Goal: Task Accomplishment & Management: Use online tool/utility

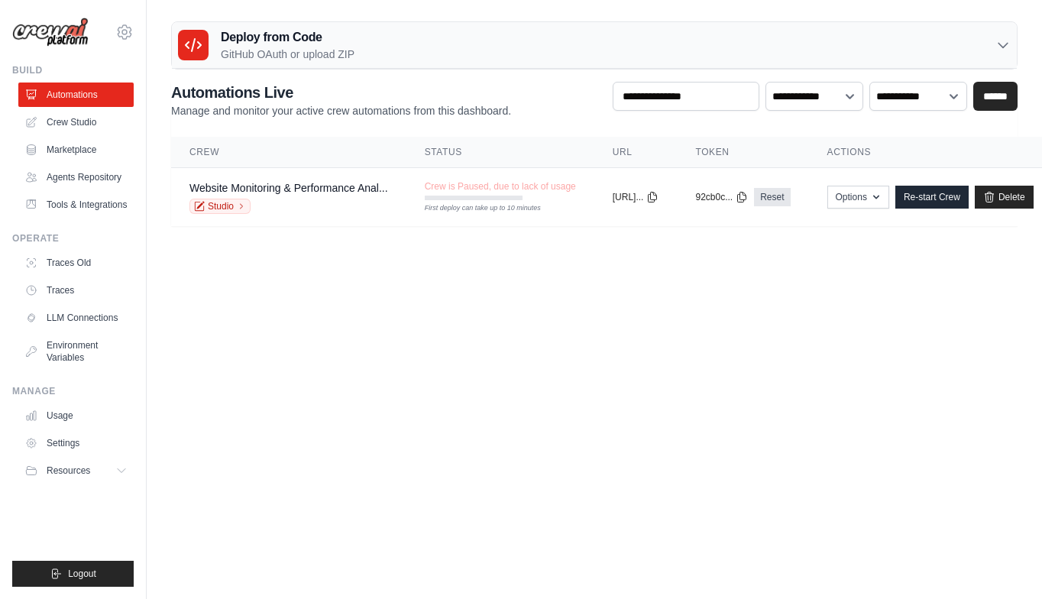
drag, startPoint x: 53, startPoint y: 70, endPoint x: 4, endPoint y: 66, distance: 49.8
click at [4, 66] on div "[EMAIL_ADDRESS][DOMAIN_NAME] Settings Build Automations" at bounding box center [73, 299] width 147 height 599
click at [76, 125] on link "Crew Studio" at bounding box center [77, 122] width 115 height 24
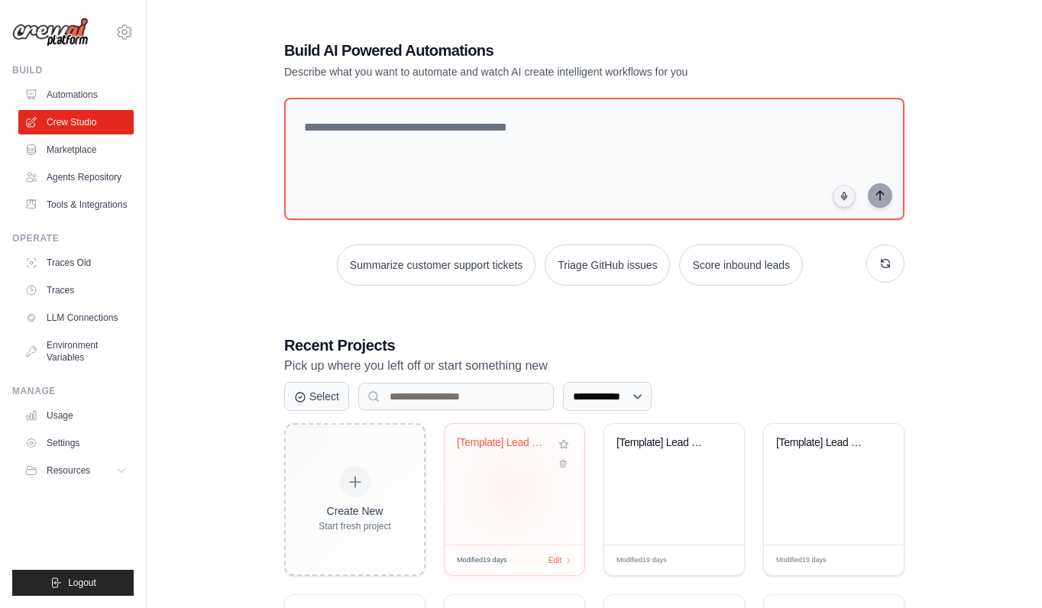
click at [509, 491] on div "[Template] Lead Scoring and Strateg..." at bounding box center [515, 484] width 140 height 121
drag, startPoint x: 44, startPoint y: 71, endPoint x: 8, endPoint y: 70, distance: 35.2
click at [8, 70] on div "[EMAIL_ADDRESS][DOMAIN_NAME] Settings Build Automations" at bounding box center [73, 304] width 147 height 608
click at [197, 370] on div "**********" at bounding box center [594, 393] width 847 height 756
drag, startPoint x: 66, startPoint y: 240, endPoint x: 12, endPoint y: 237, distance: 53.6
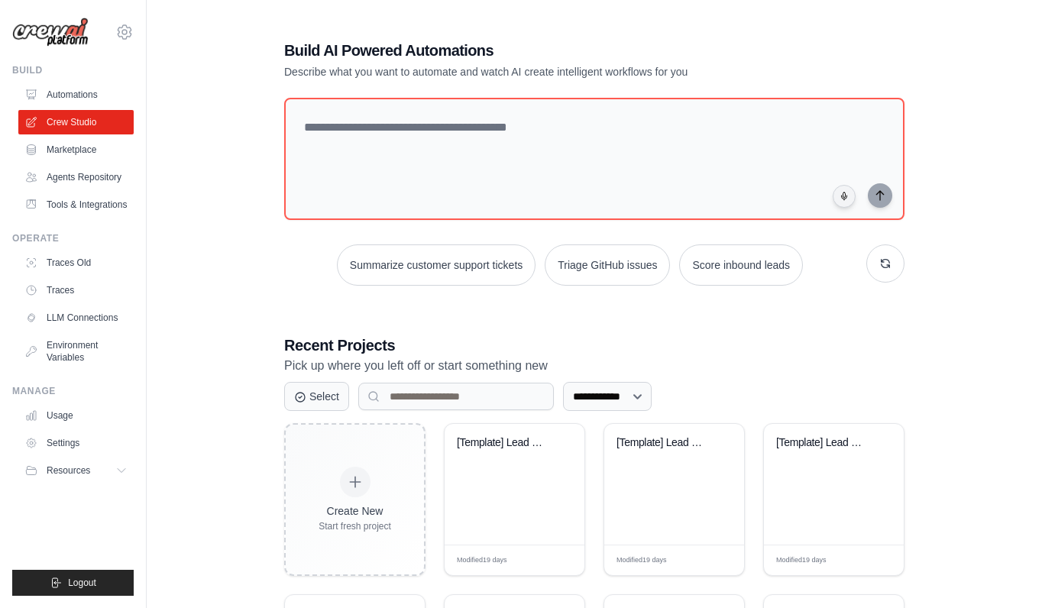
click at [12, 237] on div "Operate" at bounding box center [72, 238] width 121 height 12
click at [44, 287] on link "Traces" at bounding box center [77, 290] width 115 height 24
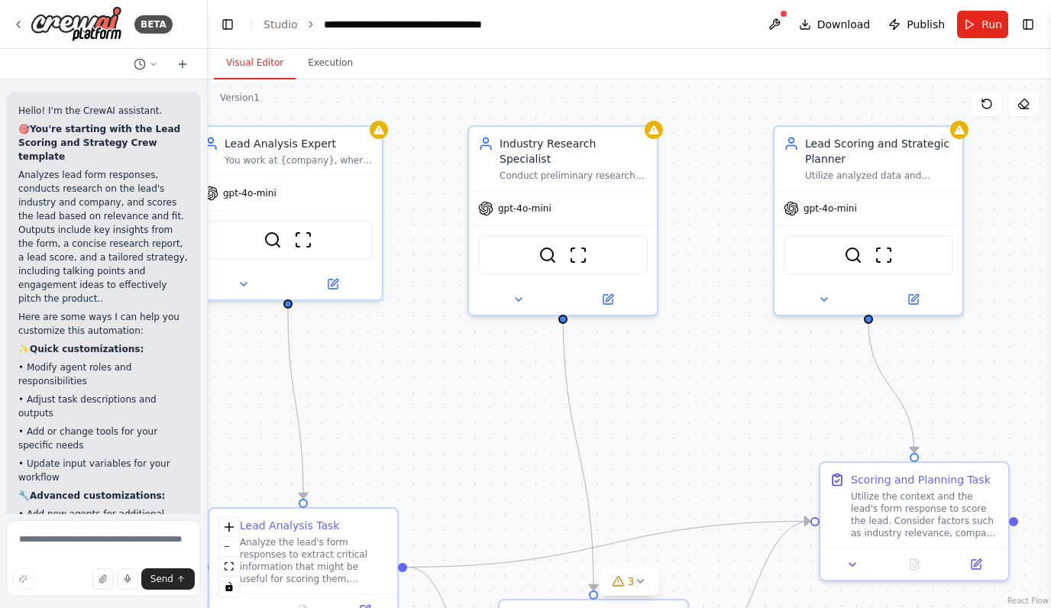
scroll to position [186, 0]
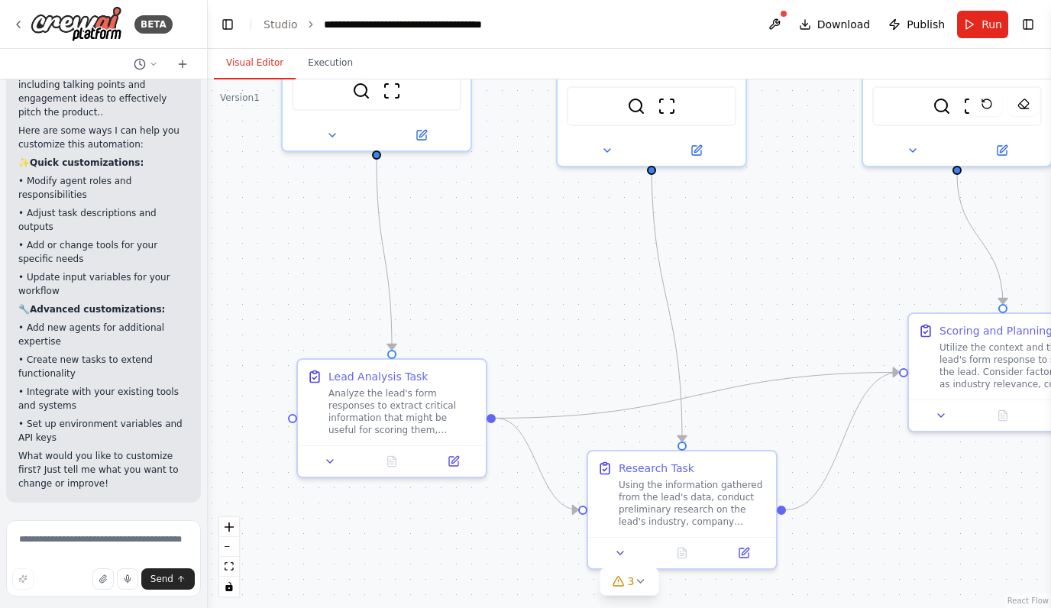
drag, startPoint x: 454, startPoint y: 454, endPoint x: 542, endPoint y: 305, distance: 173.4
click at [542, 305] on div ".deletable-edge-delete-btn { width: 20px; height: 20px; border: 0px solid #ffff…" at bounding box center [630, 343] width 844 height 529
click at [18, 22] on icon at bounding box center [18, 24] width 3 height 6
